Goal: Entertainment & Leisure: Browse casually

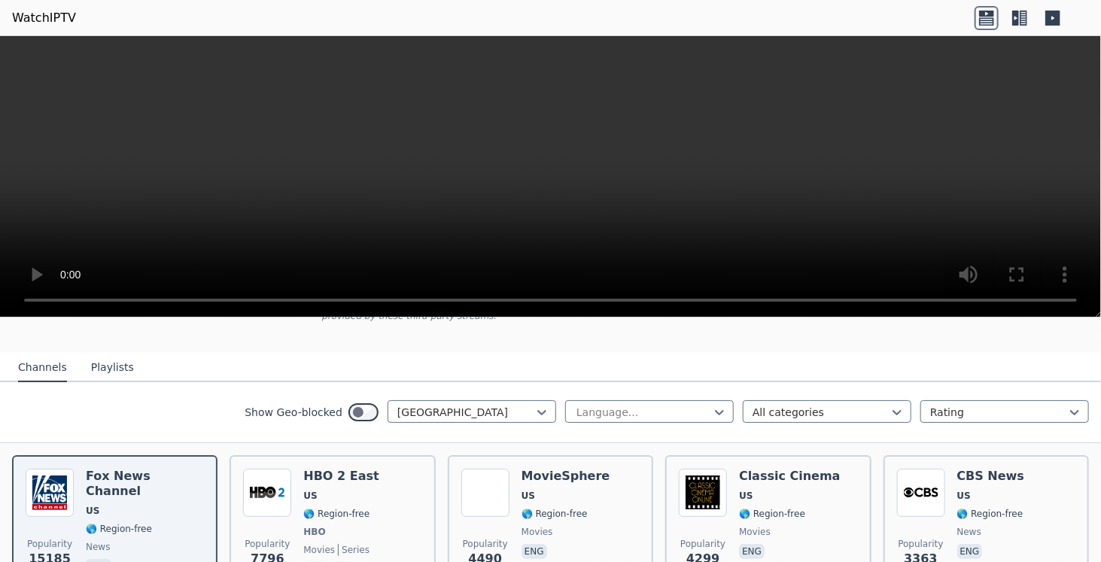
scroll to position [150, 0]
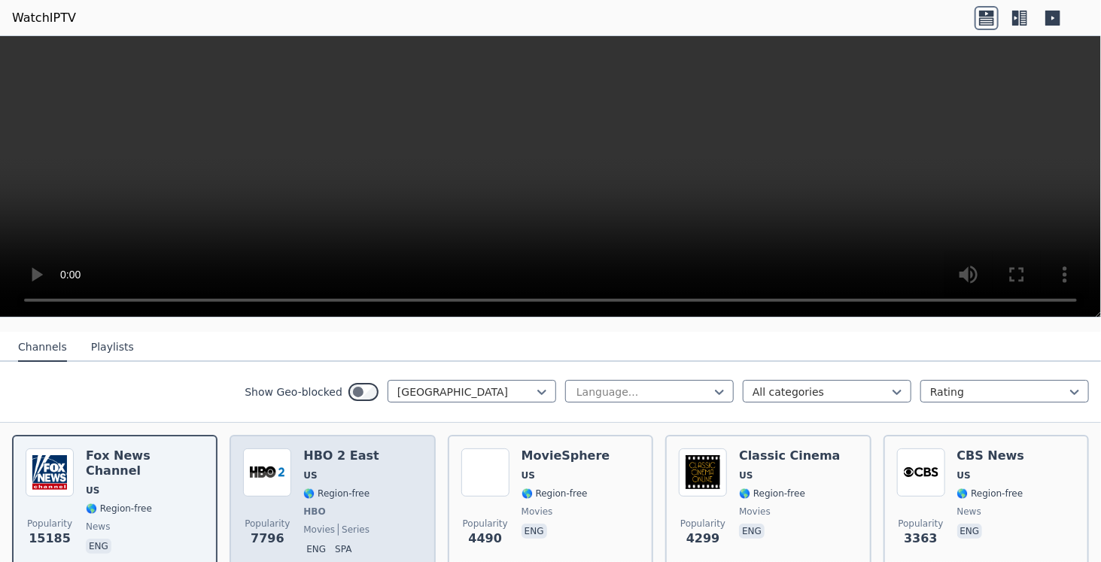
click at [368, 451] on div "Popularity 7796 HBO 2 East US 🌎 Region-free HBO movies series eng spa" at bounding box center [332, 503] width 178 height 111
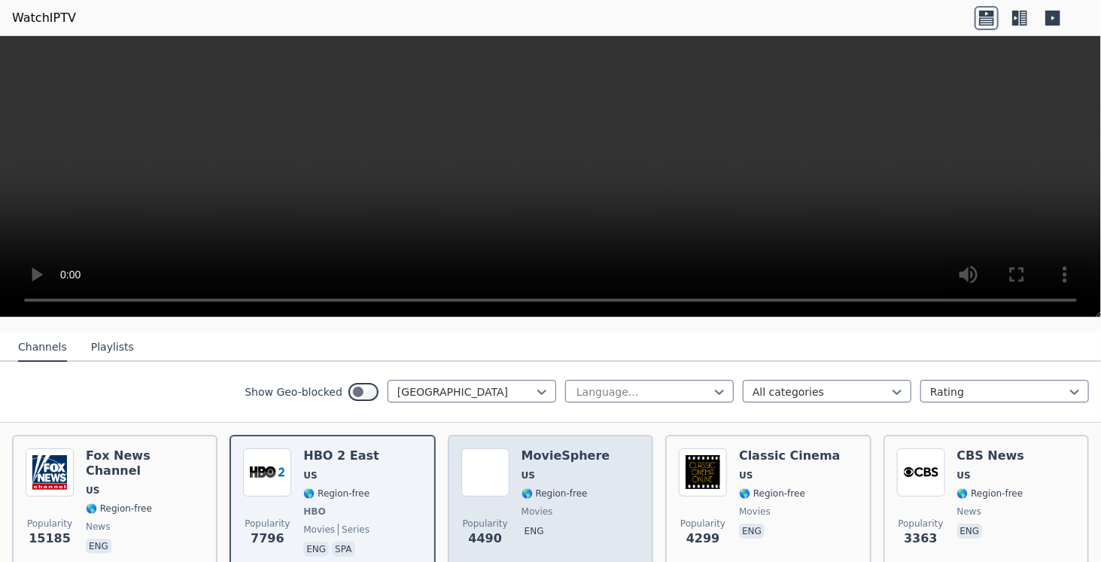
click at [567, 507] on div "MovieSphere US 🌎 Region-free movies eng" at bounding box center [565, 503] width 89 height 111
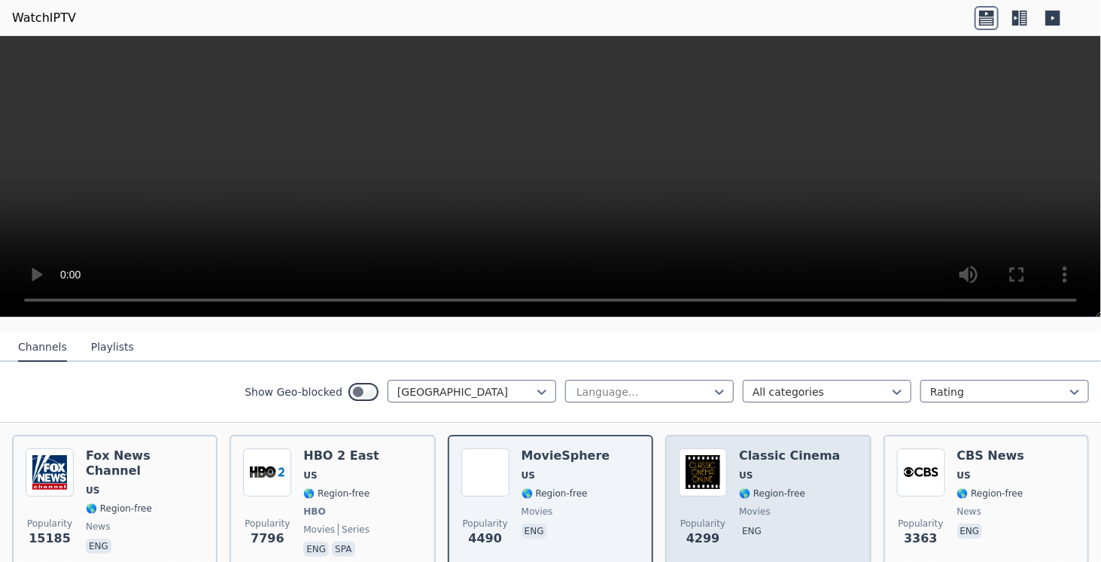
click at [789, 506] on span "movies" at bounding box center [790, 512] width 102 height 12
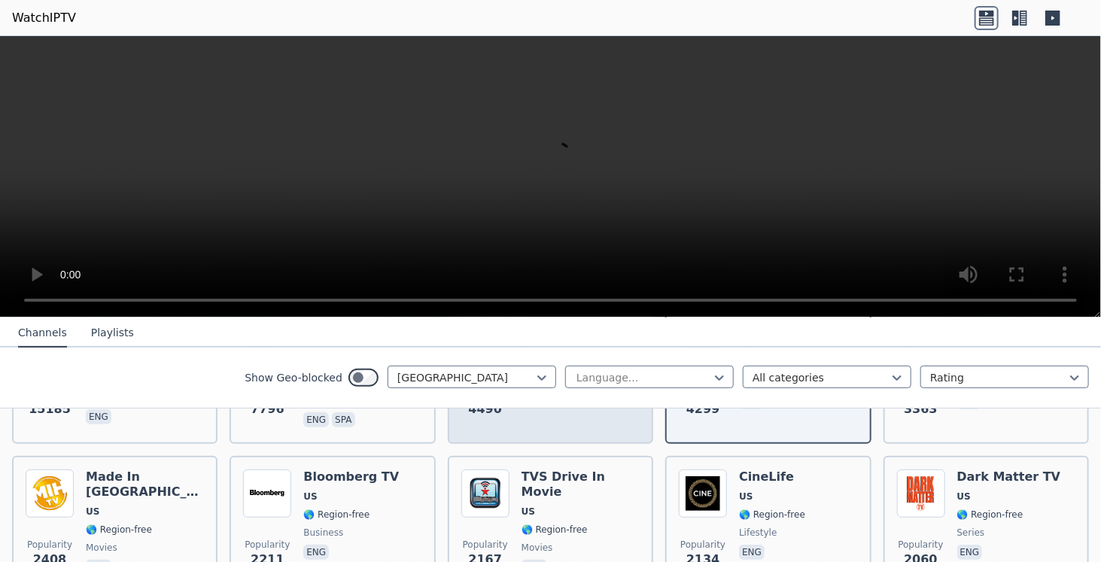
scroll to position [301, 0]
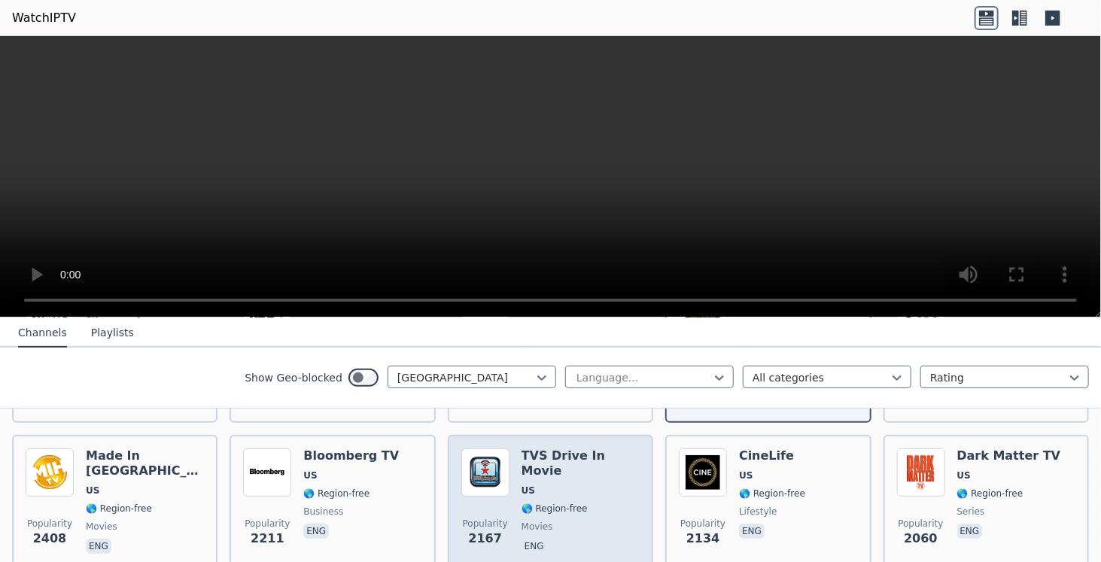
click at [602, 521] on span "movies" at bounding box center [580, 527] width 118 height 12
click at [597, 503] on span "🌎 Region-free" at bounding box center [580, 509] width 118 height 12
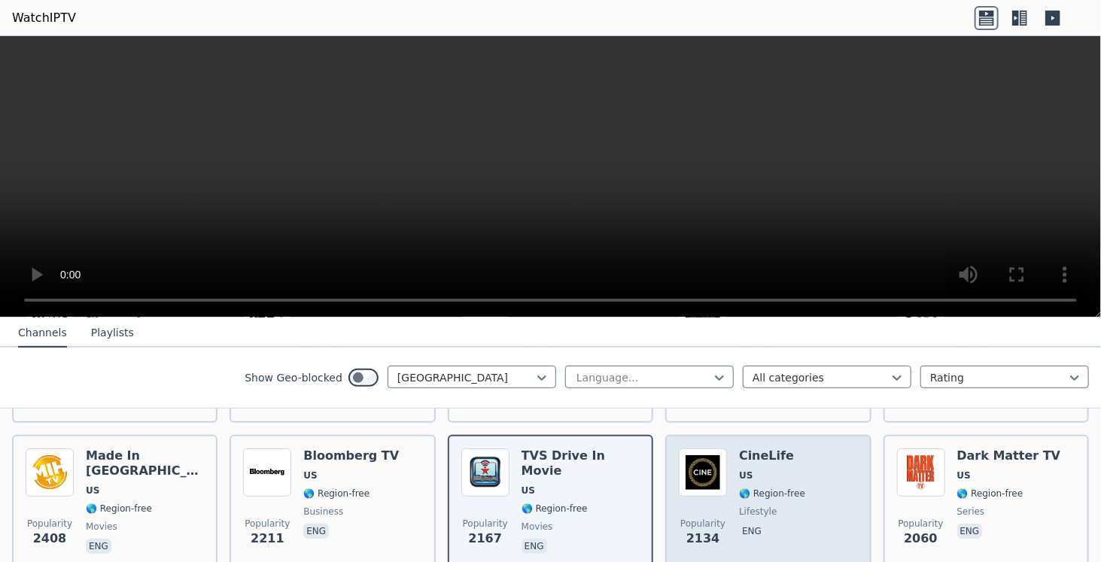
click at [810, 474] on div "Popularity 2134 CineLife [GEOGRAPHIC_DATA] 🌎 Region-free lifestyle eng" at bounding box center [768, 502] width 178 height 108
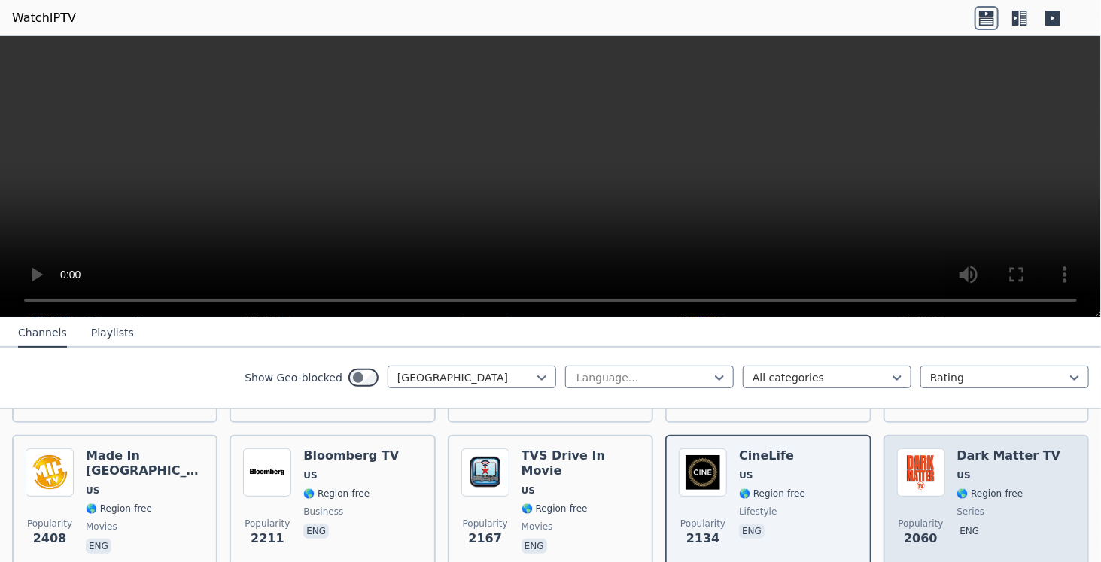
click at [1022, 488] on span "🌎 Region-free" at bounding box center [1009, 494] width 104 height 12
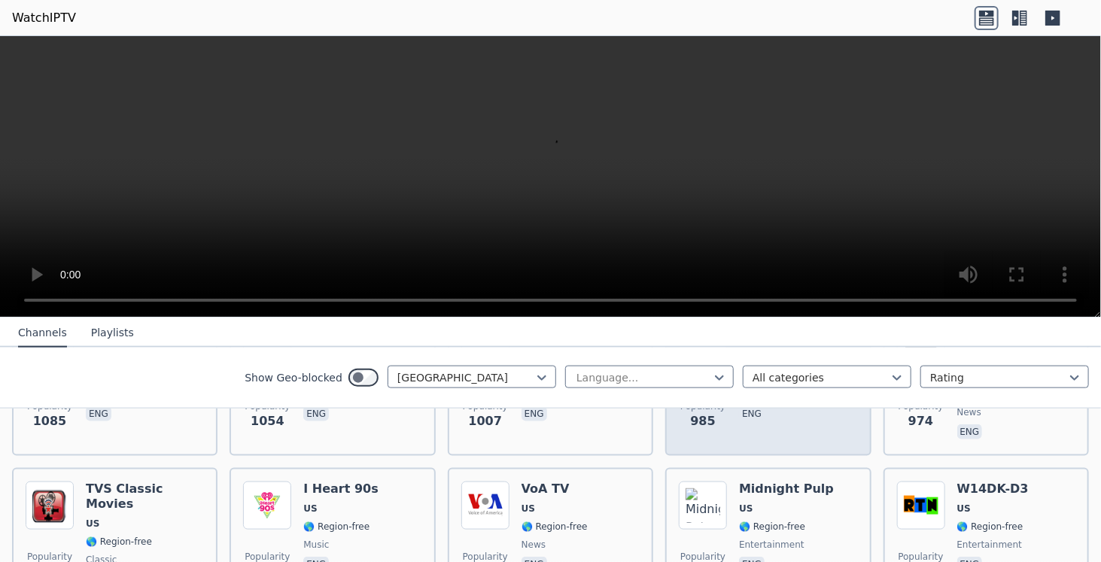
scroll to position [903, 0]
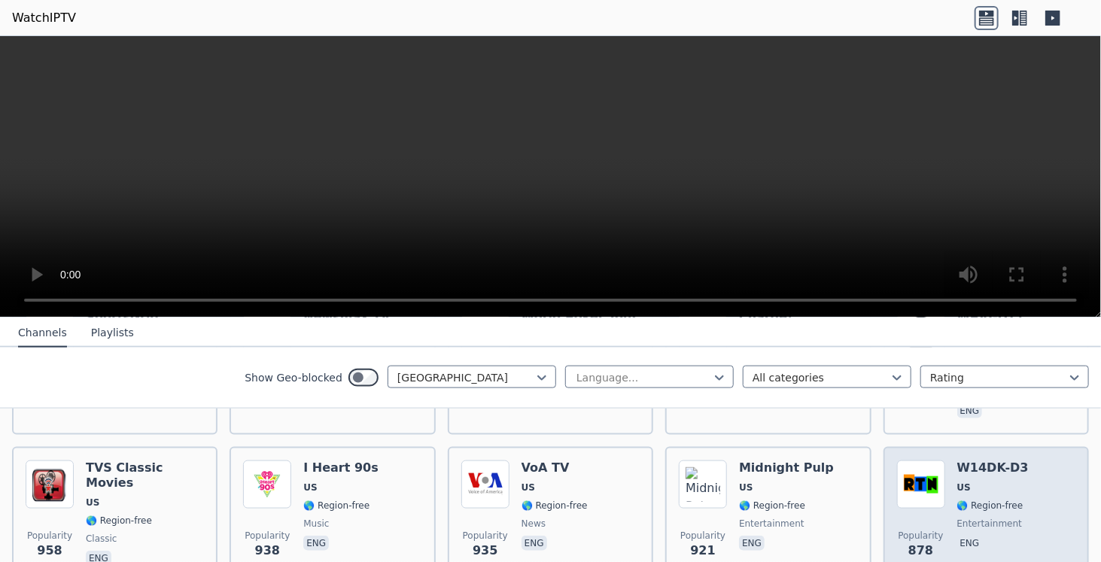
click at [983, 500] on span "🌎 Region-free" at bounding box center [990, 506] width 66 height 12
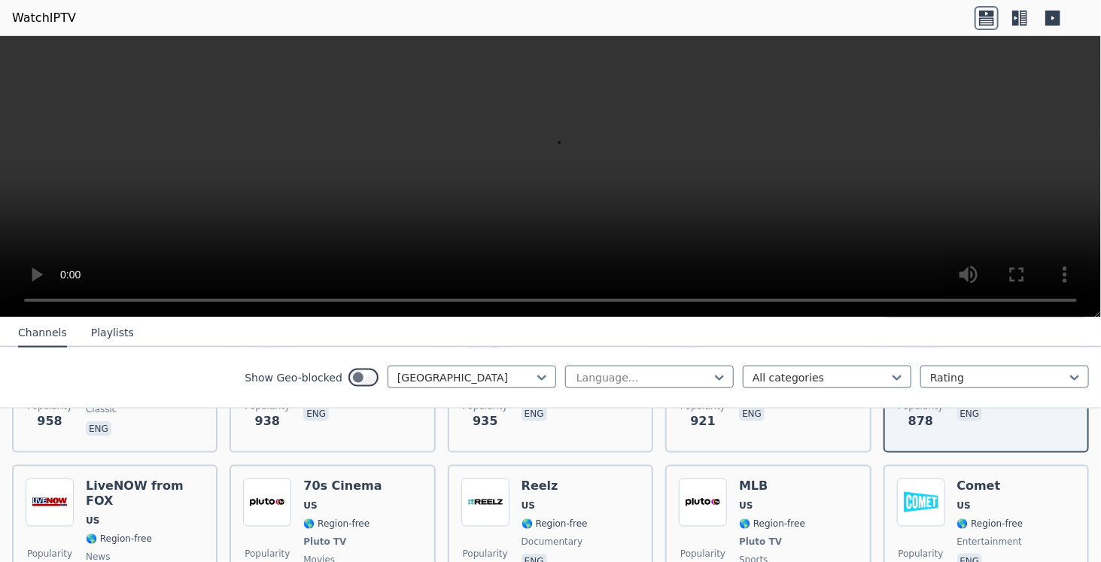
scroll to position [1053, 0]
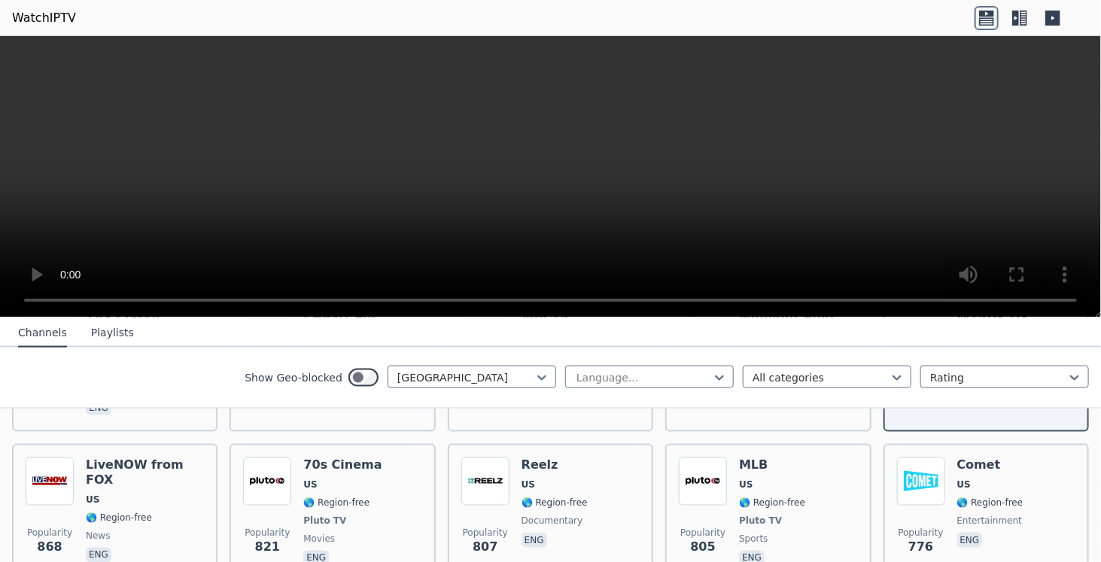
click at [978, 482] on div "Comet US 🌎 Region-free entertainment eng" at bounding box center [990, 512] width 66 height 111
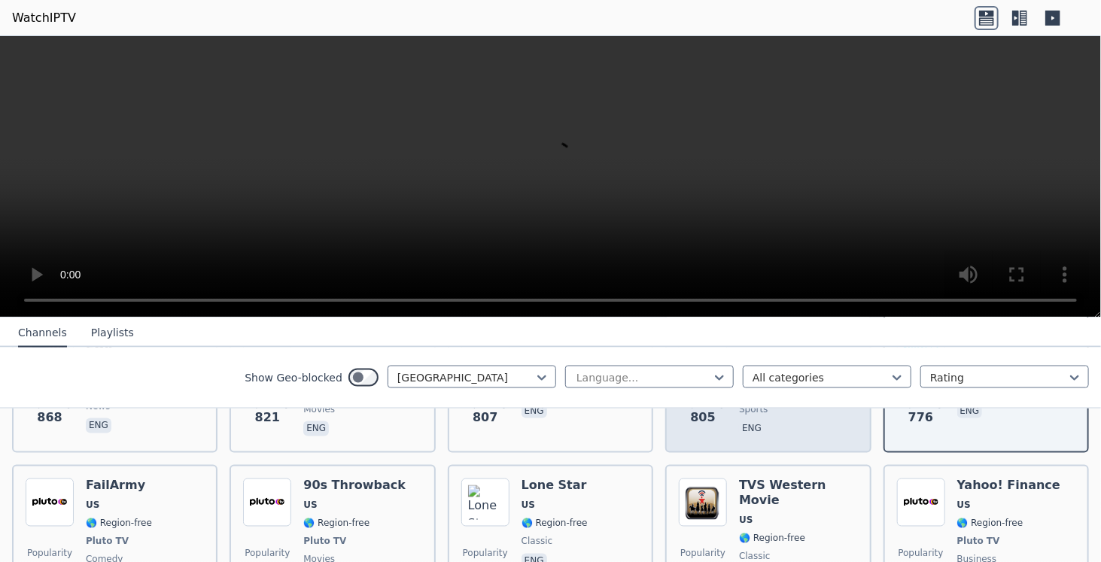
scroll to position [1204, 0]
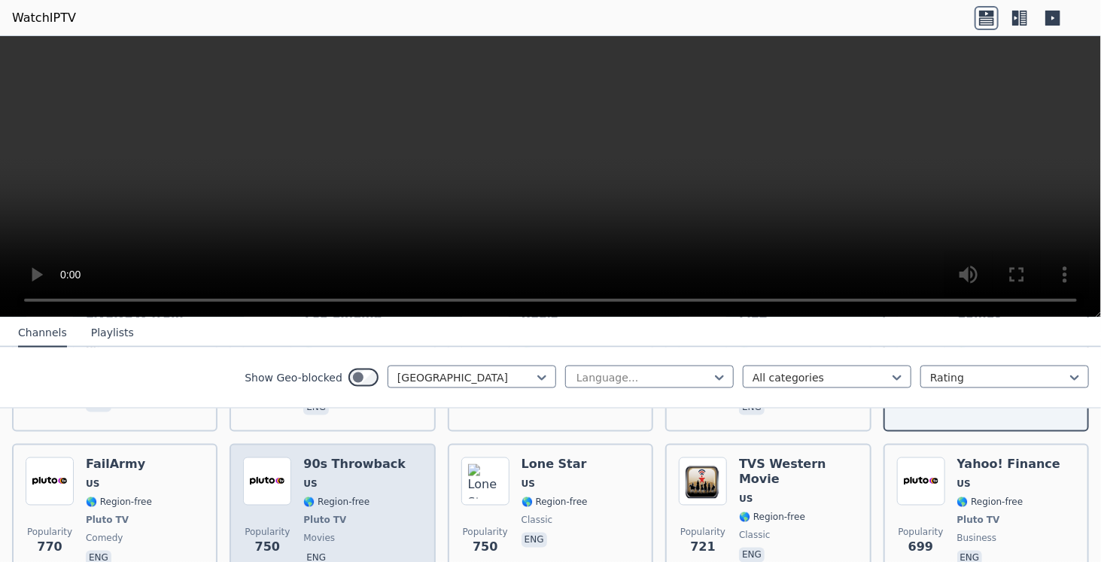
click at [400, 476] on div "Popularity 750 90s Throwback US 🌎 Region-free Pluto TV movies eng" at bounding box center [332, 512] width 178 height 111
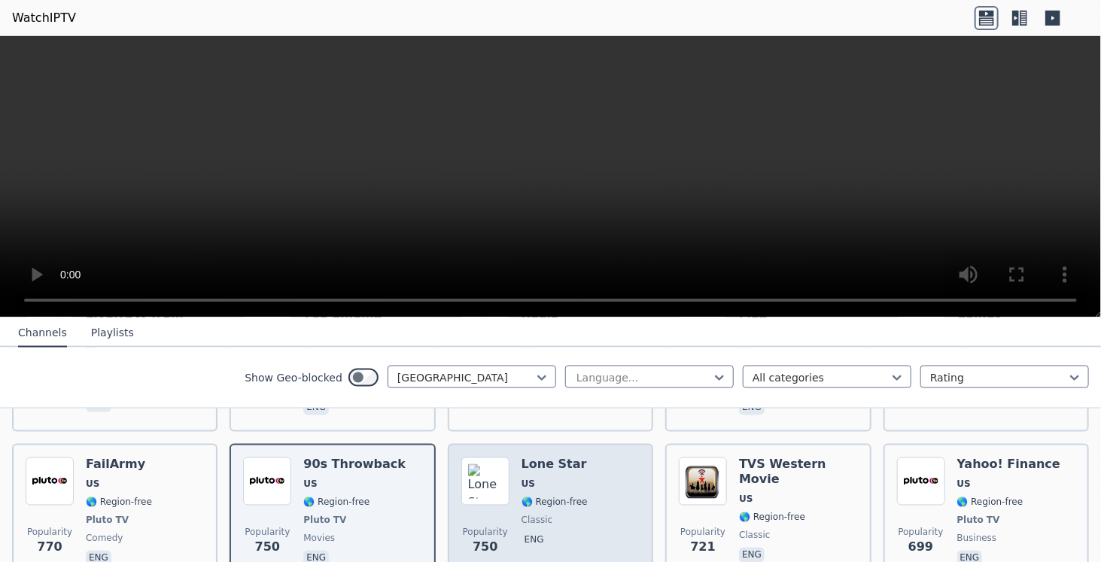
click at [590, 461] on div "Popularity 750 Lone Star US 🌎 Region-free classic eng" at bounding box center [550, 512] width 178 height 111
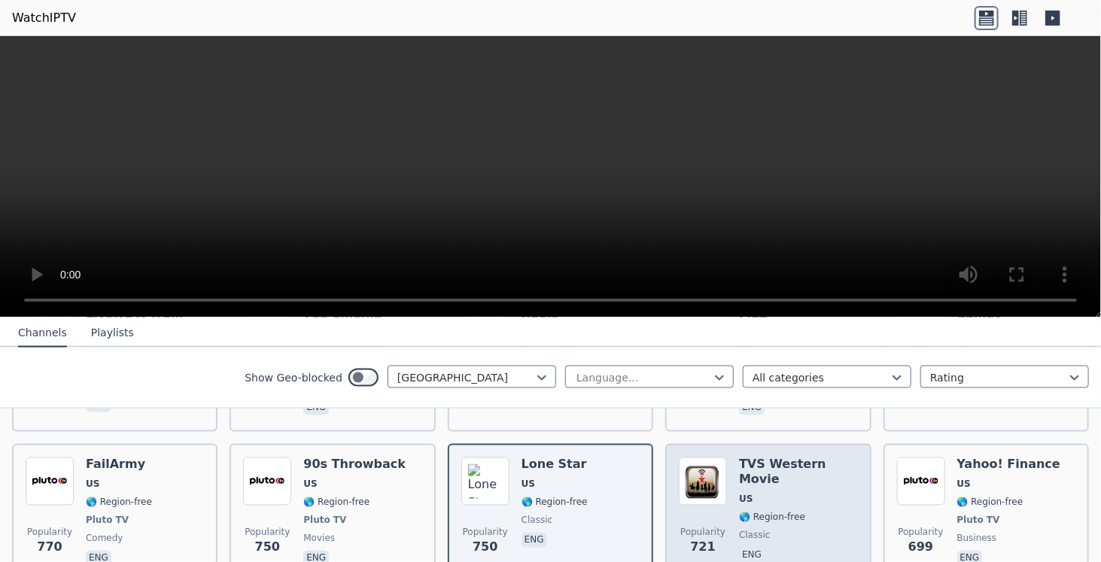
click at [816, 530] on span "classic" at bounding box center [798, 536] width 118 height 12
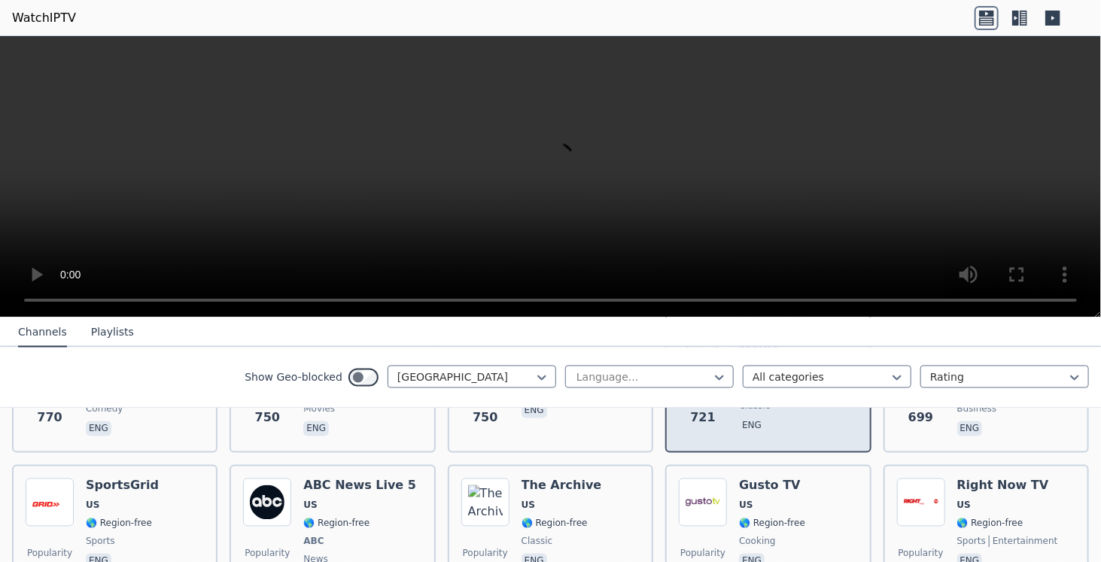
scroll to position [1354, 0]
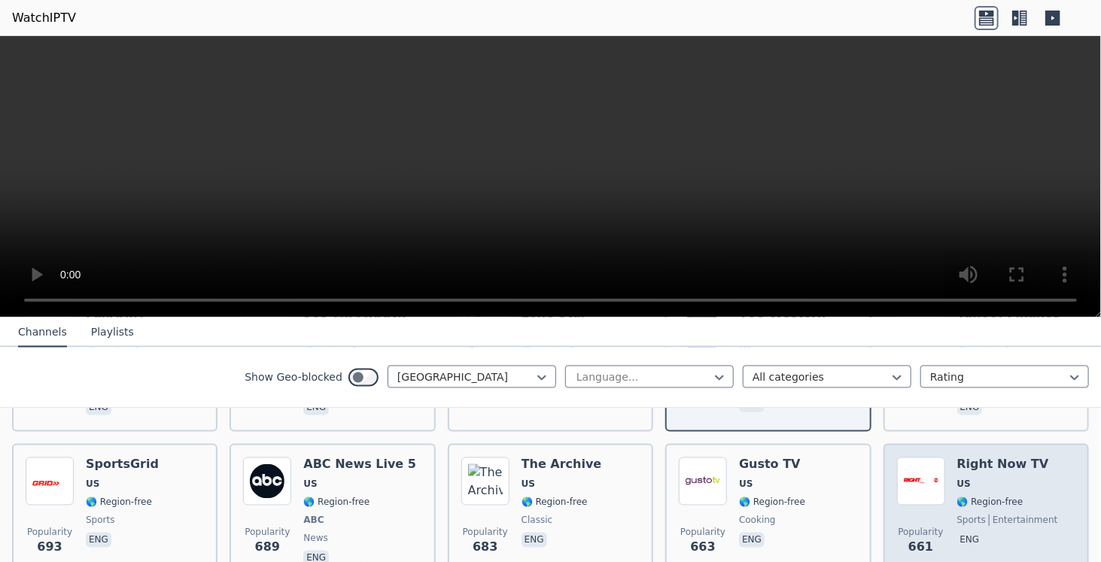
click at [937, 473] on div "Popularity 661 Right Now TV US 🌎 Region-free sports entertainment eng" at bounding box center [986, 512] width 178 height 111
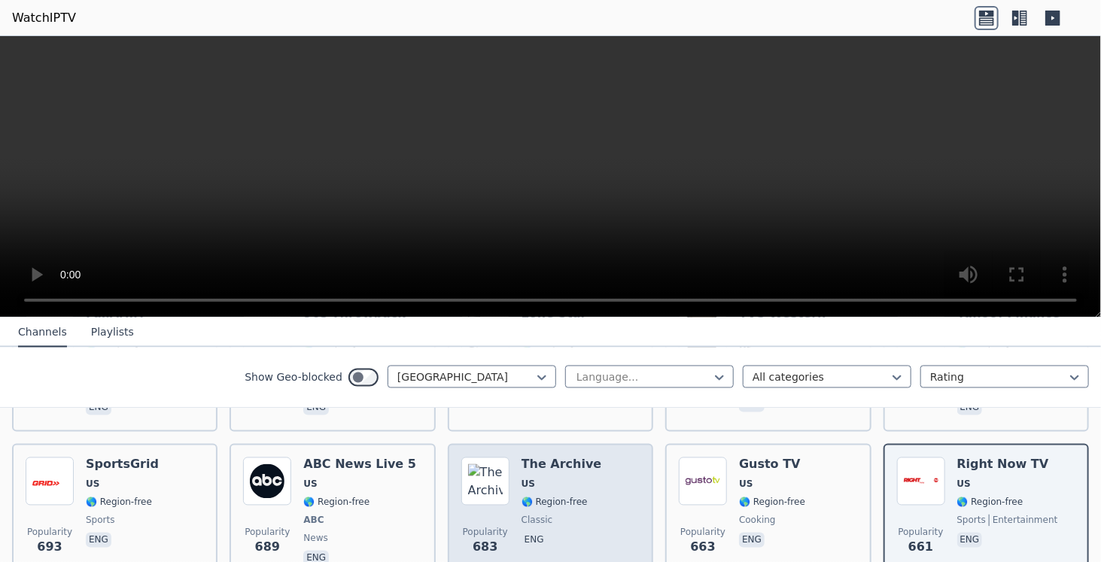
click at [587, 484] on div "Popularity 683 The Archive US 🌎 Region-free classic eng" at bounding box center [550, 512] width 178 height 111
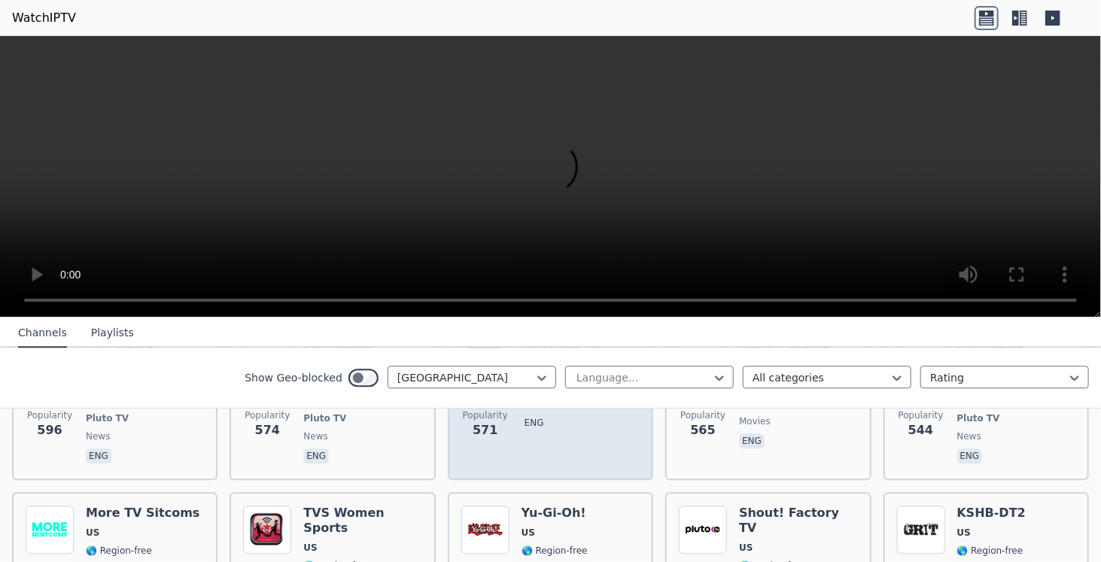
scroll to position [1806, 0]
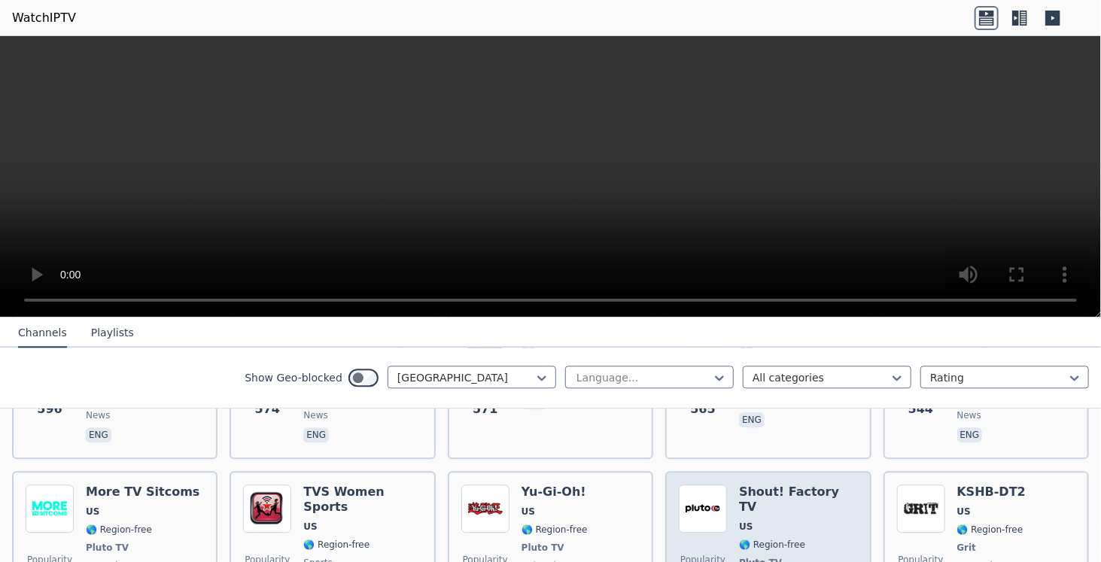
click at [742, 492] on div "Shout! Factory TV US 🌎 Region-free Pluto TV general eng" at bounding box center [798, 548] width 118 height 126
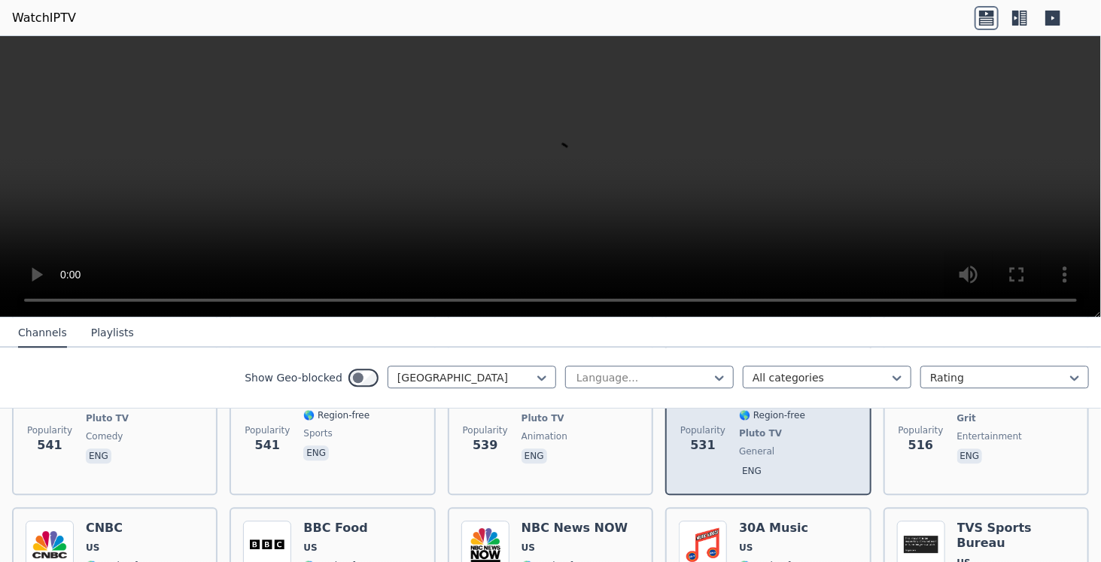
scroll to position [1956, 0]
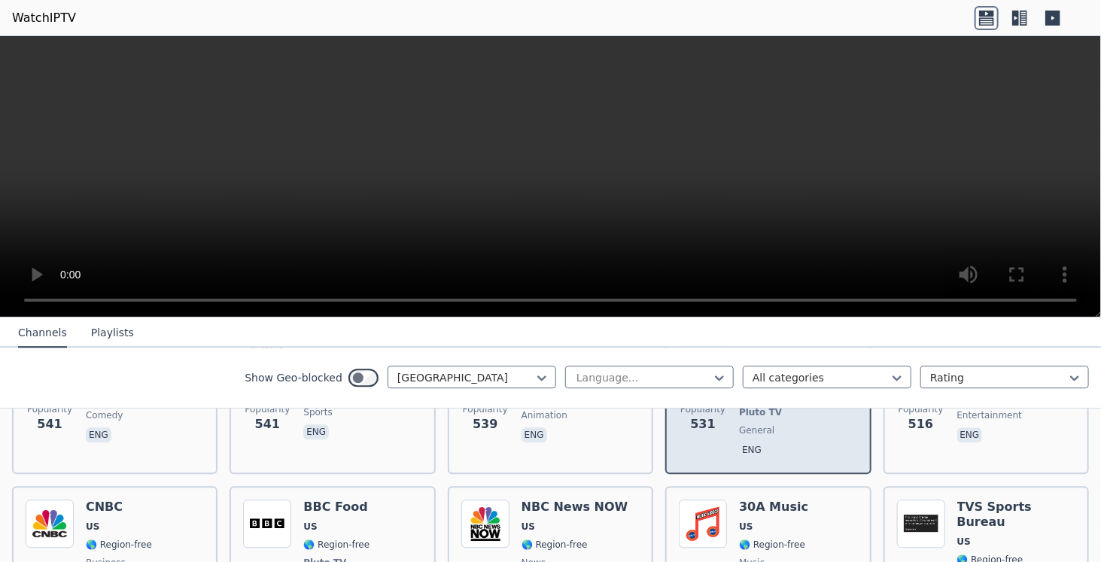
click at [741, 500] on div "30A Music US 🌎 Region-free music eng" at bounding box center [773, 555] width 69 height 111
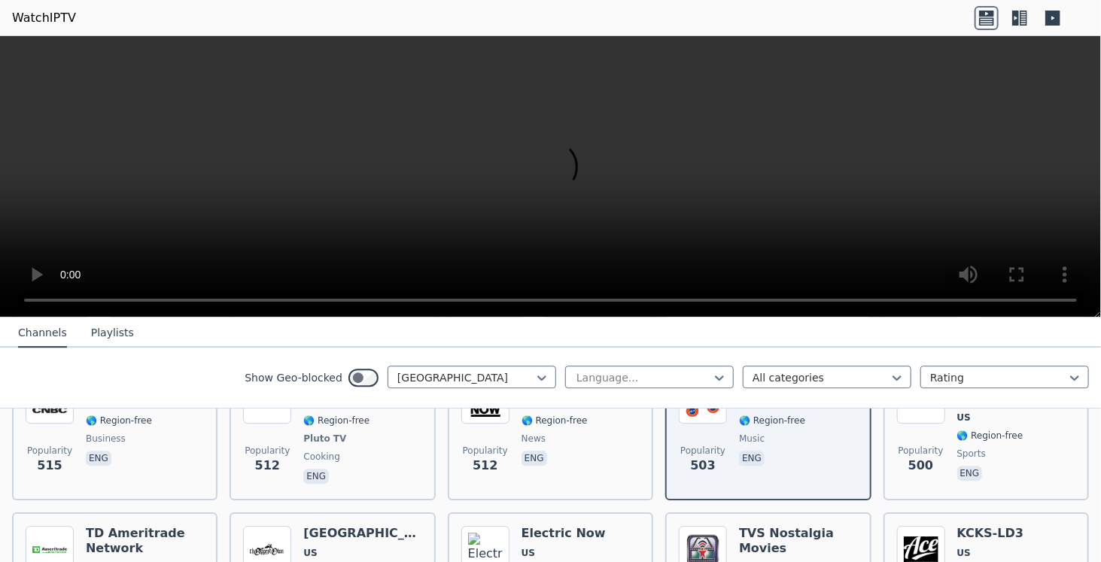
scroll to position [2107, 0]
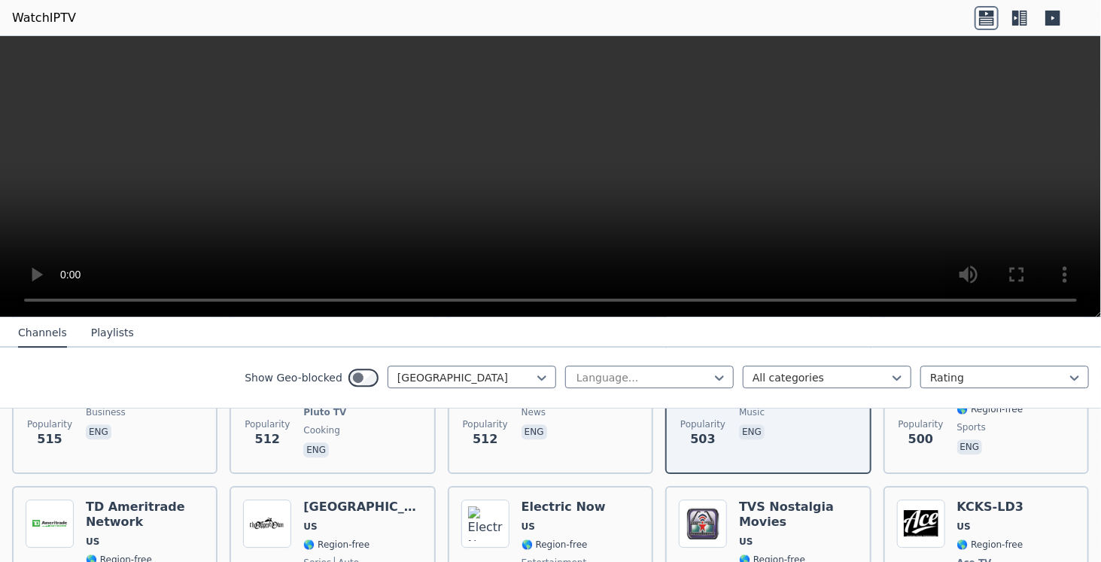
click at [741, 554] on span "🌎 Region-free" at bounding box center [772, 560] width 66 height 12
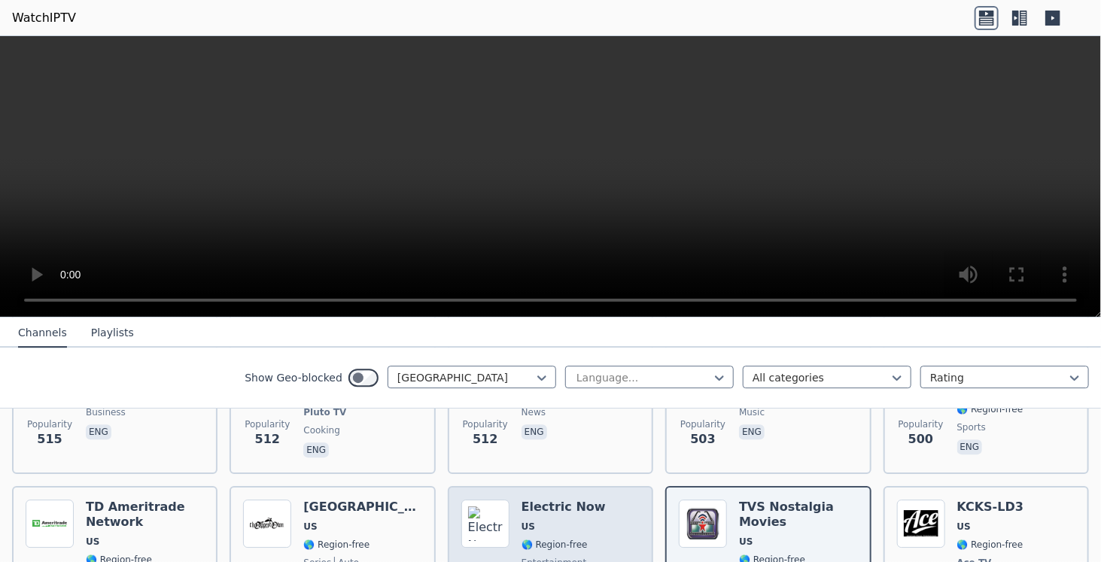
click at [536, 539] on span "🌎 Region-free" at bounding box center [554, 545] width 66 height 12
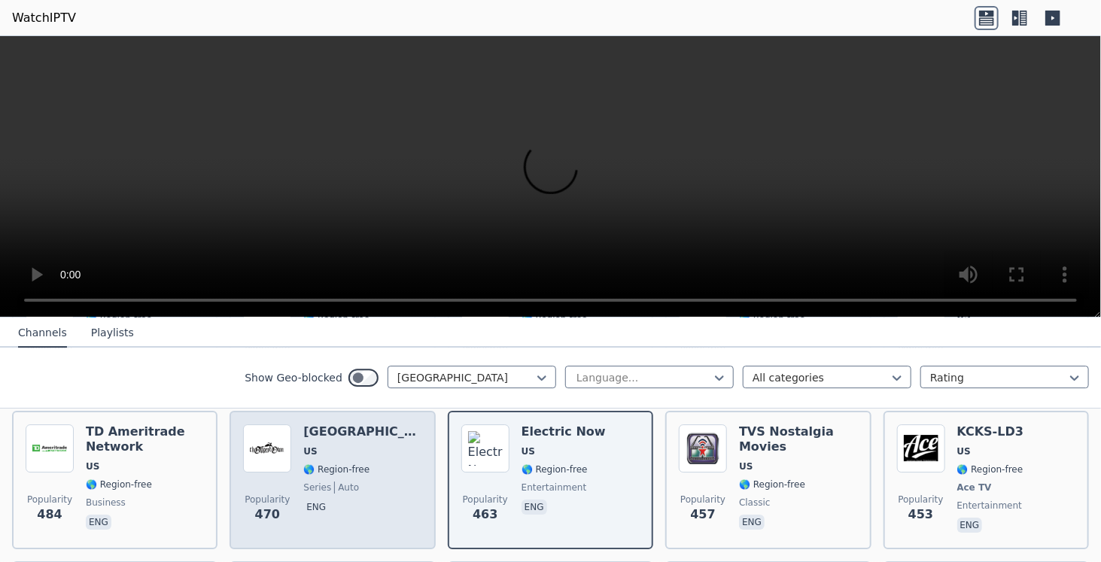
scroll to position [2257, 0]
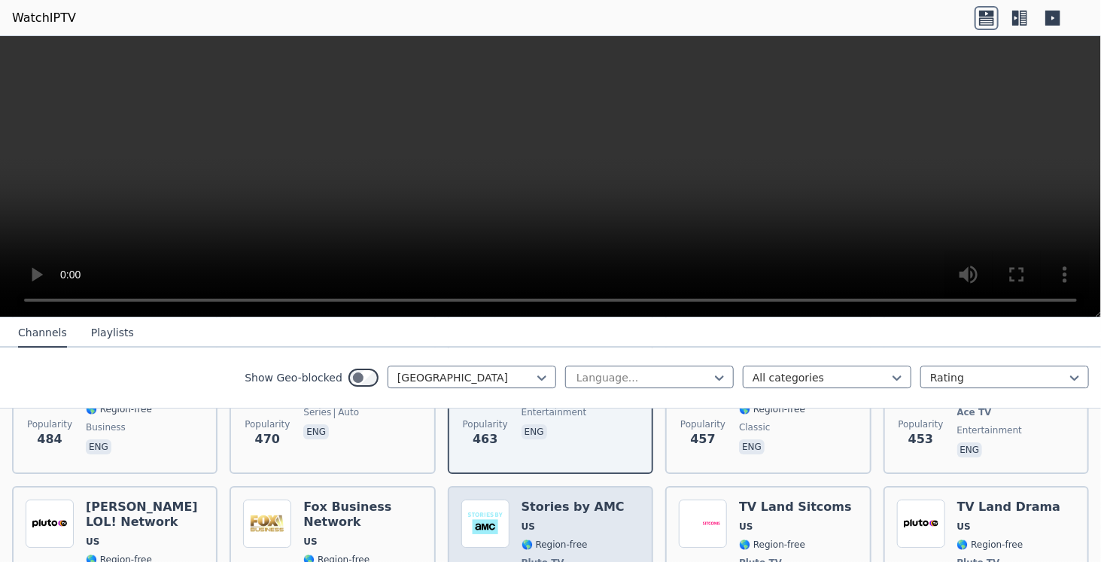
click at [567, 557] on span "Pluto TV" at bounding box center [572, 563] width 103 height 12
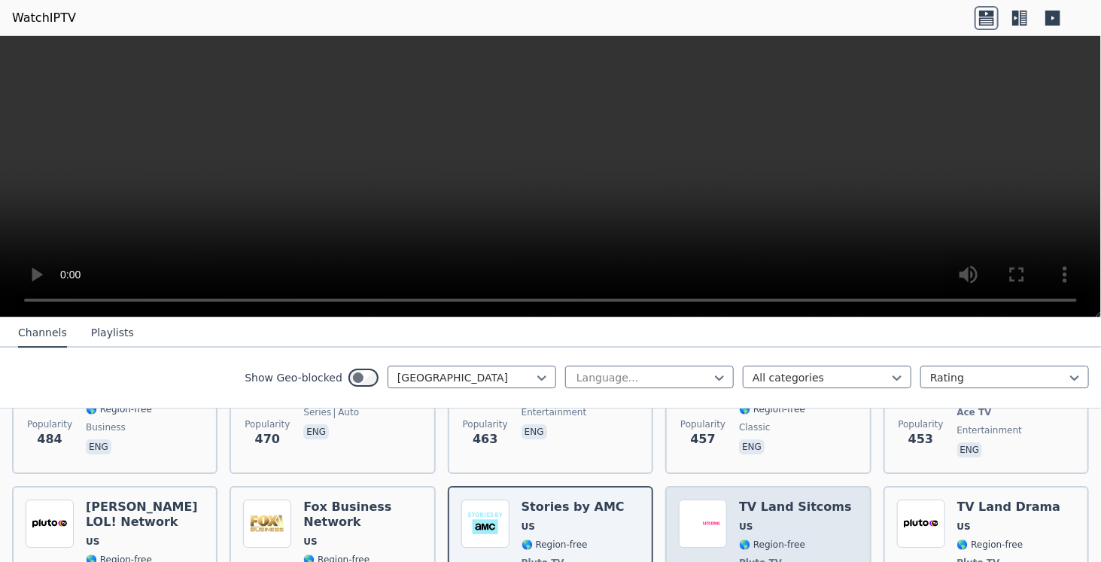
click at [777, 500] on div "TV Land Sitcoms US 🌎 Region-free Pluto TV comedy eng" at bounding box center [795, 563] width 113 height 126
